Goal: Use online tool/utility: Utilize a website feature to perform a specific function

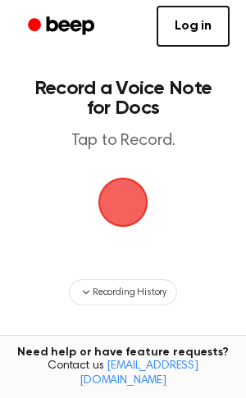
click at [119, 185] on span "button" at bounding box center [122, 202] width 67 height 67
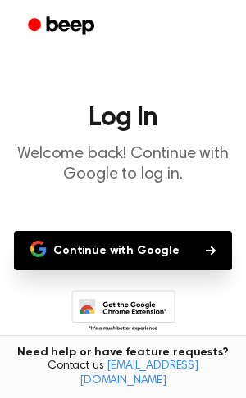
click at [162, 260] on button "Continue with Google" at bounding box center [123, 250] width 218 height 39
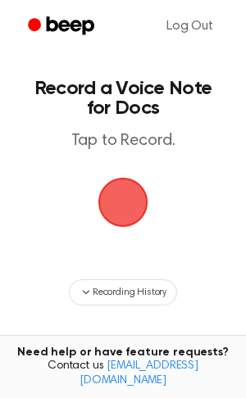
click at [90, 172] on main "Record a Voice Note for Docs Tap to Record. Recording History Tired of copying …" at bounding box center [123, 263] width 246 height 526
click at [102, 183] on span "button" at bounding box center [123, 202] width 90 height 90
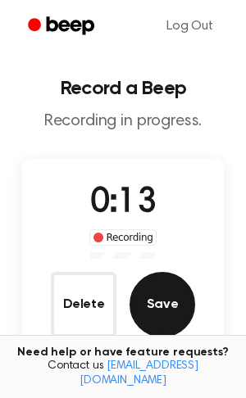
click at [161, 301] on button "Save" at bounding box center [162, 305] width 66 height 66
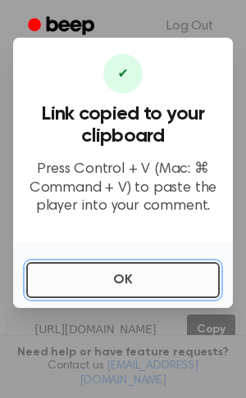
click at [119, 277] on button "OK" at bounding box center [122, 280] width 193 height 36
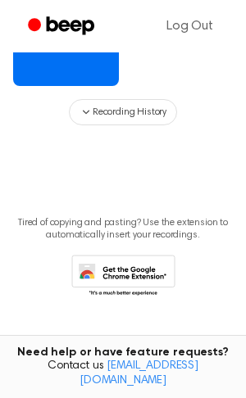
scroll to position [404, 0]
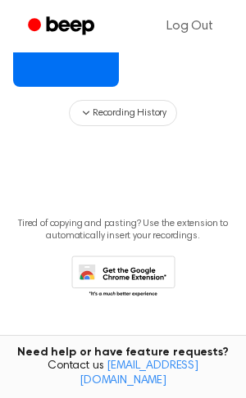
click at [144, 269] on icon at bounding box center [123, 278] width 104 height 45
